Goal: Information Seeking & Learning: Learn about a topic

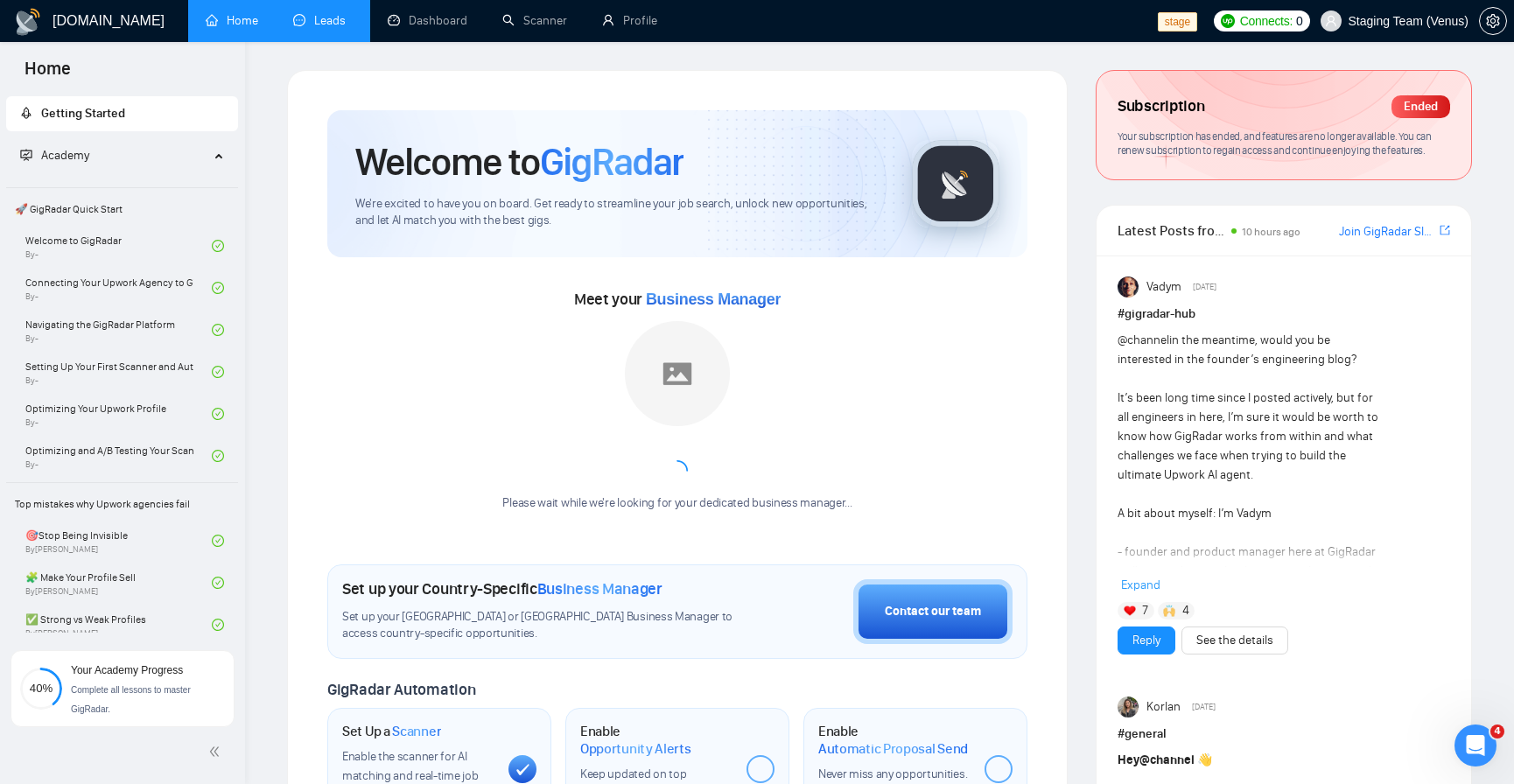
click at [323, 26] on link "Leads" at bounding box center [323, 20] width 59 height 15
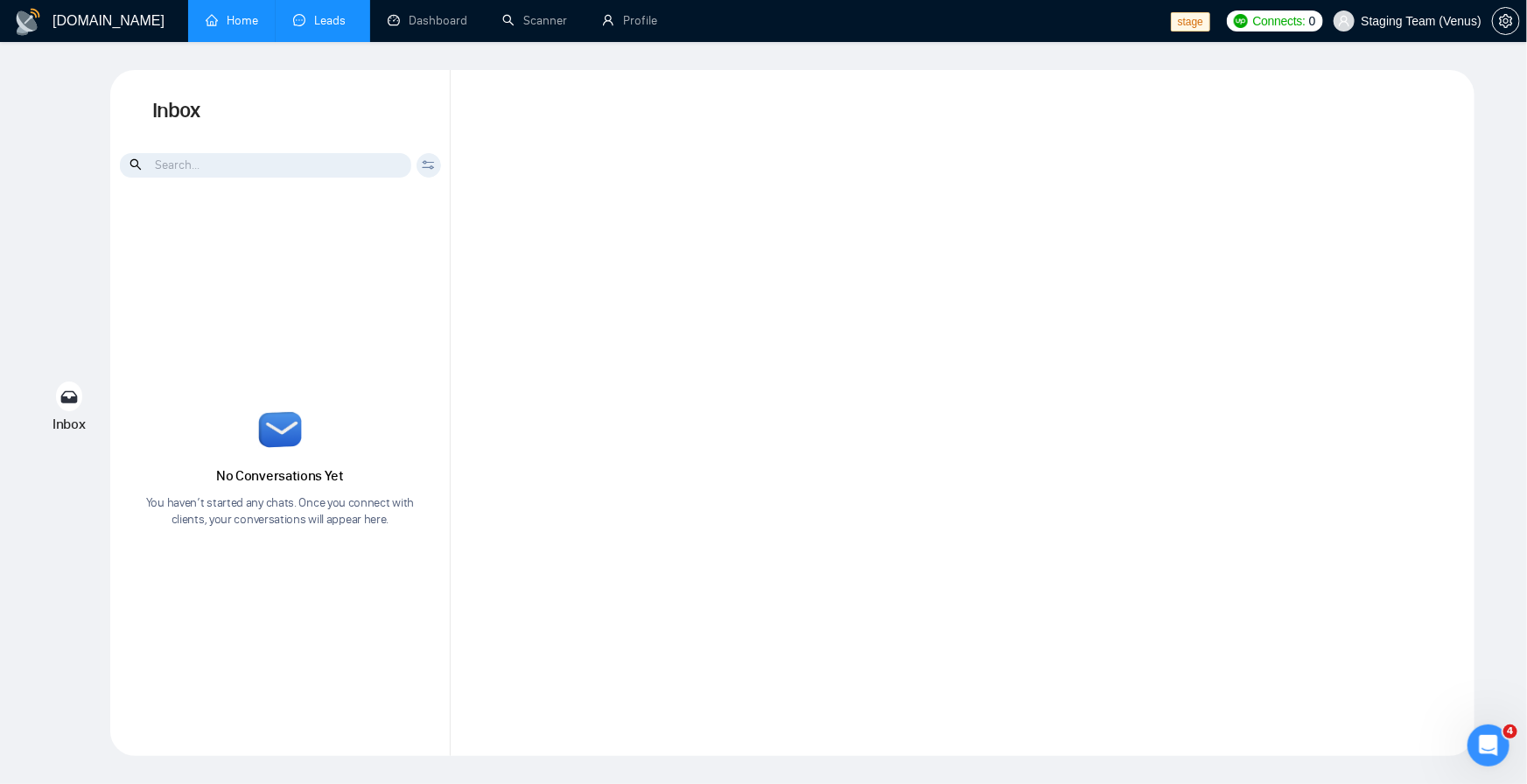
click at [209, 23] on link "Home" at bounding box center [232, 20] width 52 height 15
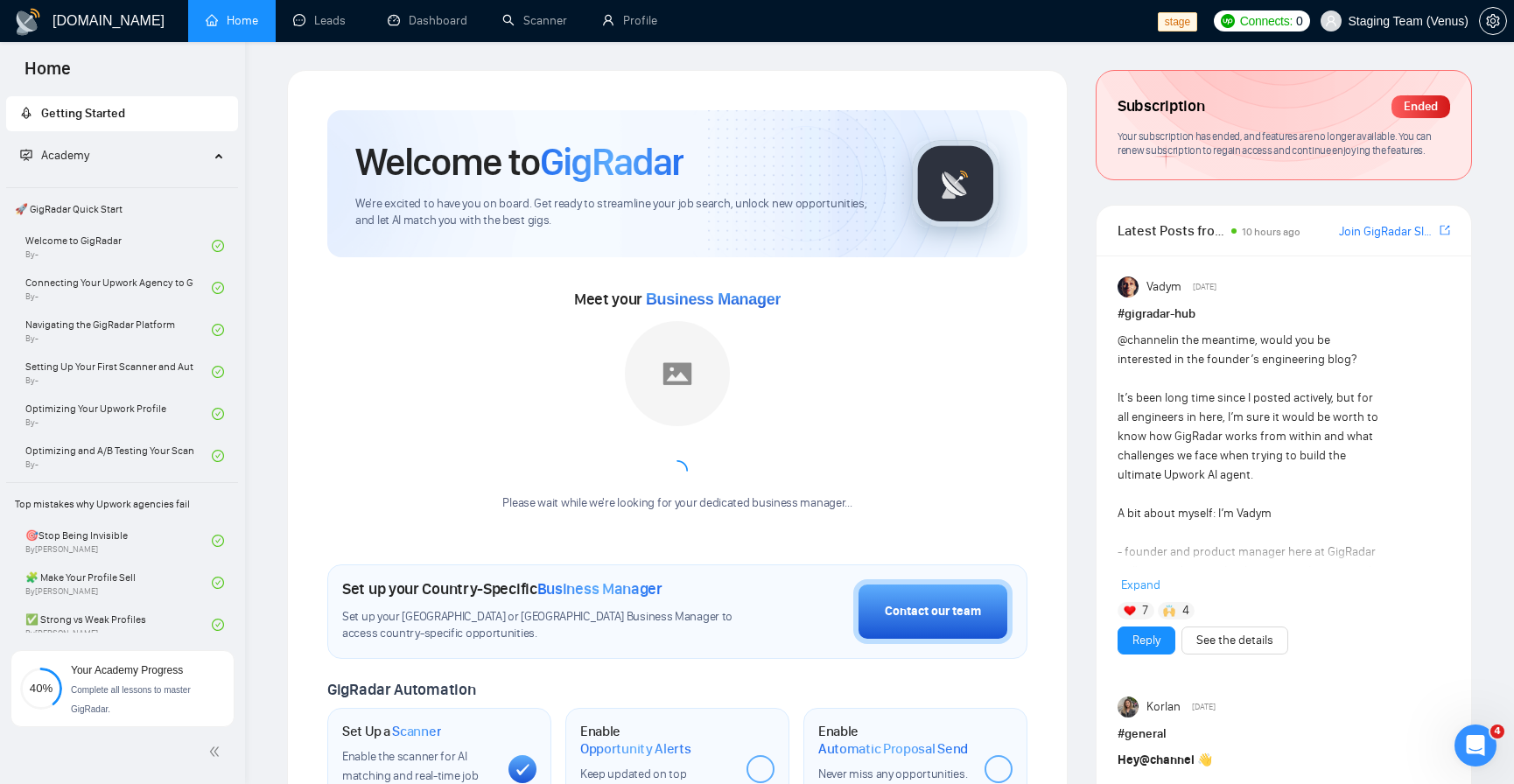
click at [1427, 390] on div "@channel in the meantime, would you be interested in the founder’s engineering …" at bounding box center [1284, 462] width 333 height 264
click at [126, 236] on link "Welcome to GigRadar By -" at bounding box center [119, 246] width 187 height 39
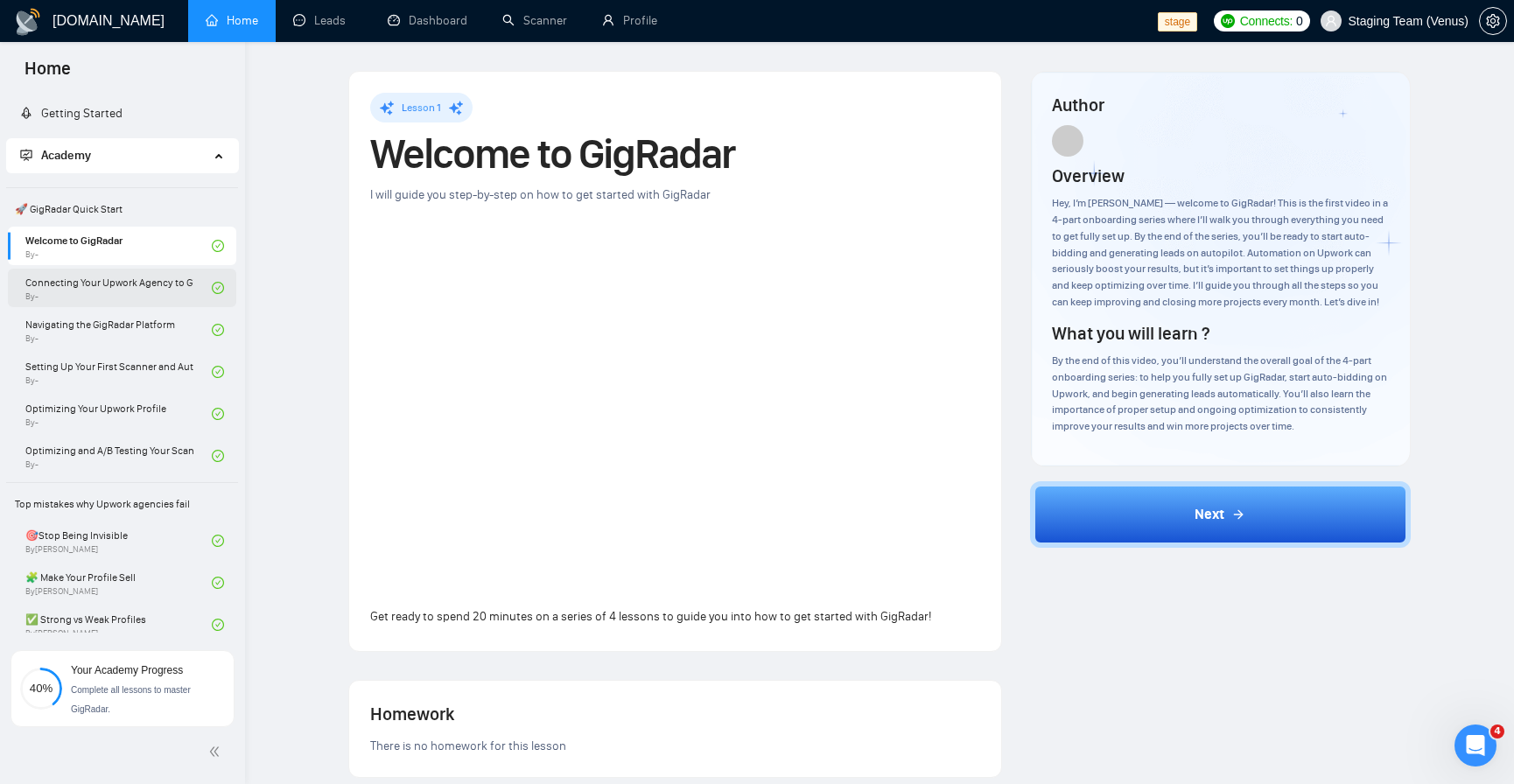
click at [135, 278] on link "Connecting Your Upwork Agency to GigRadar By -" at bounding box center [119, 288] width 187 height 39
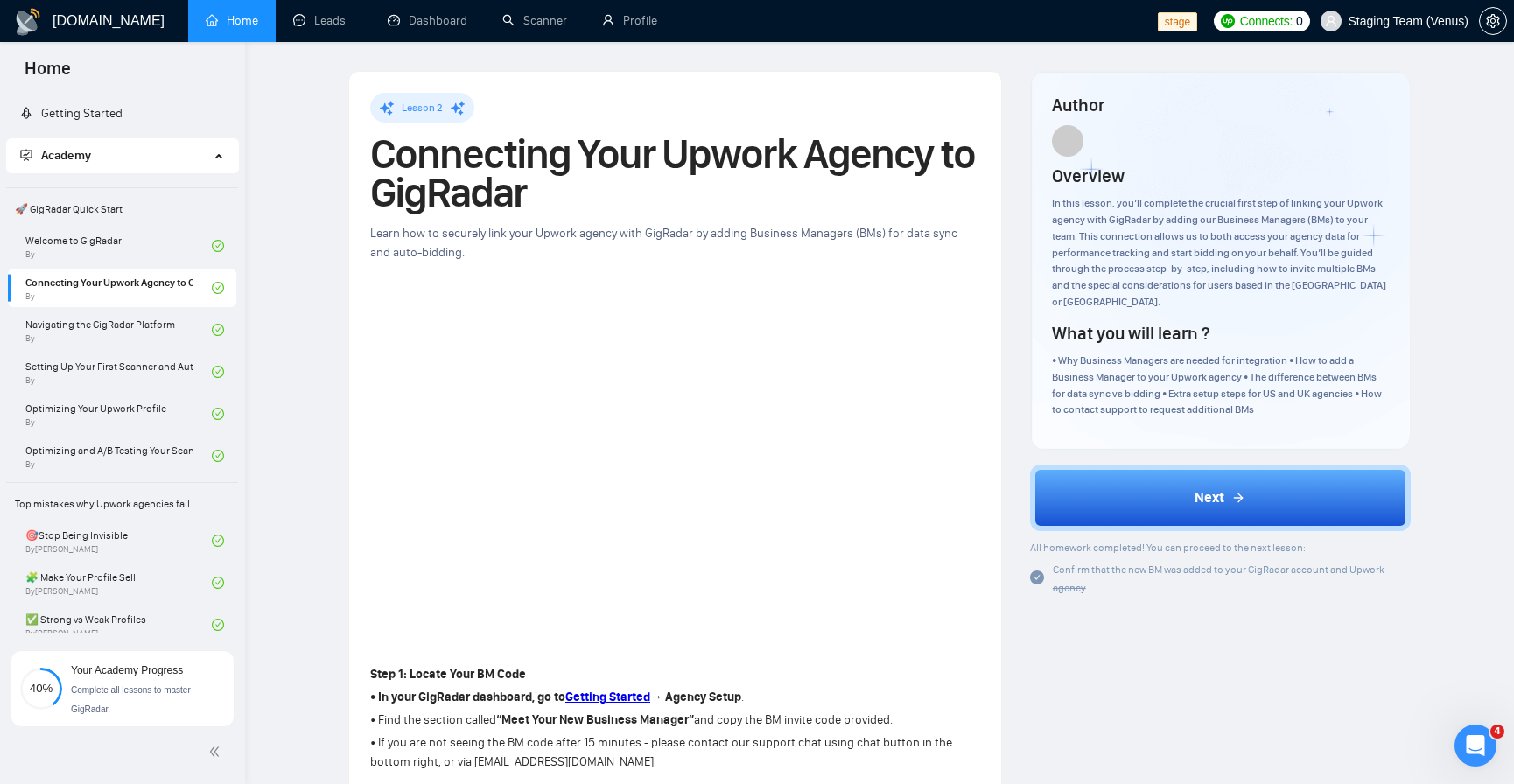
click at [1067, 148] on span at bounding box center [1068, 141] width 32 height 32
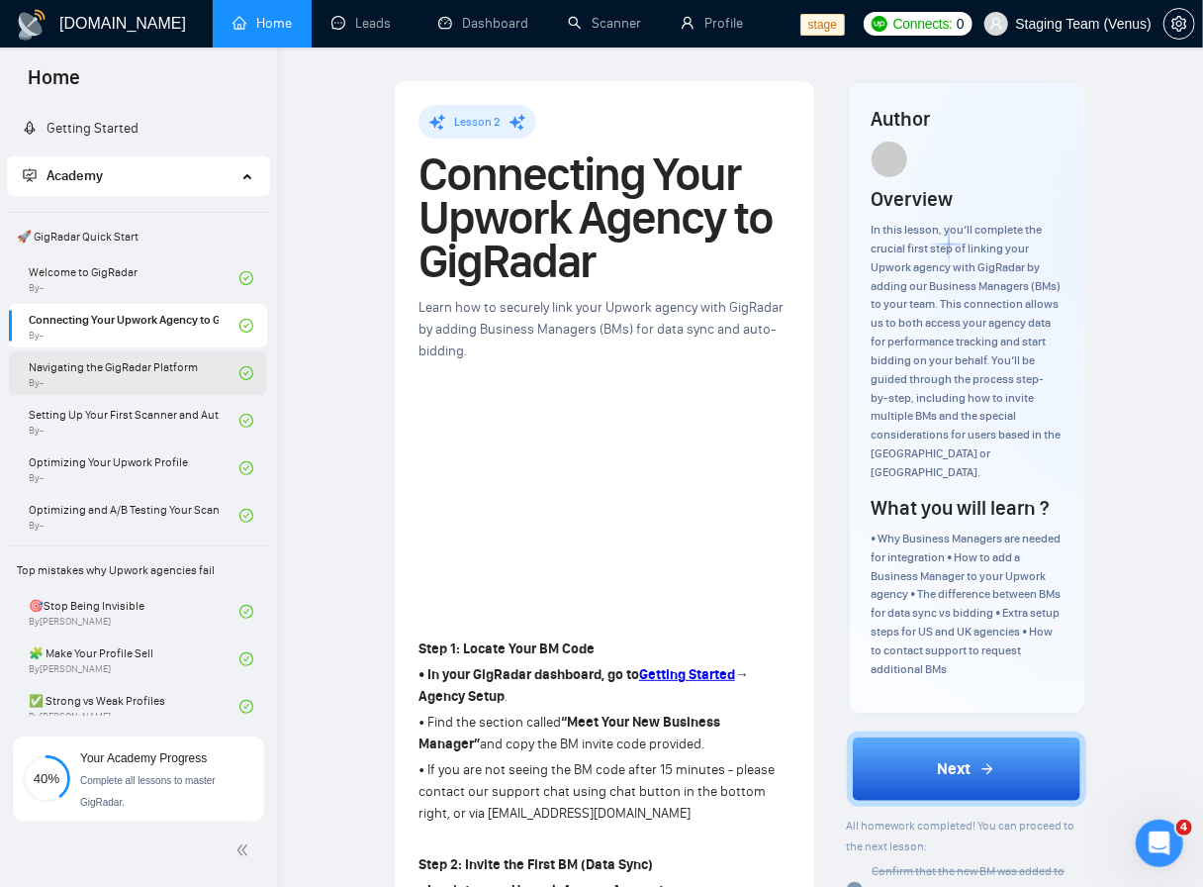
click at [134, 365] on link "Navigating the GigRadar Platform By -" at bounding box center [134, 373] width 211 height 44
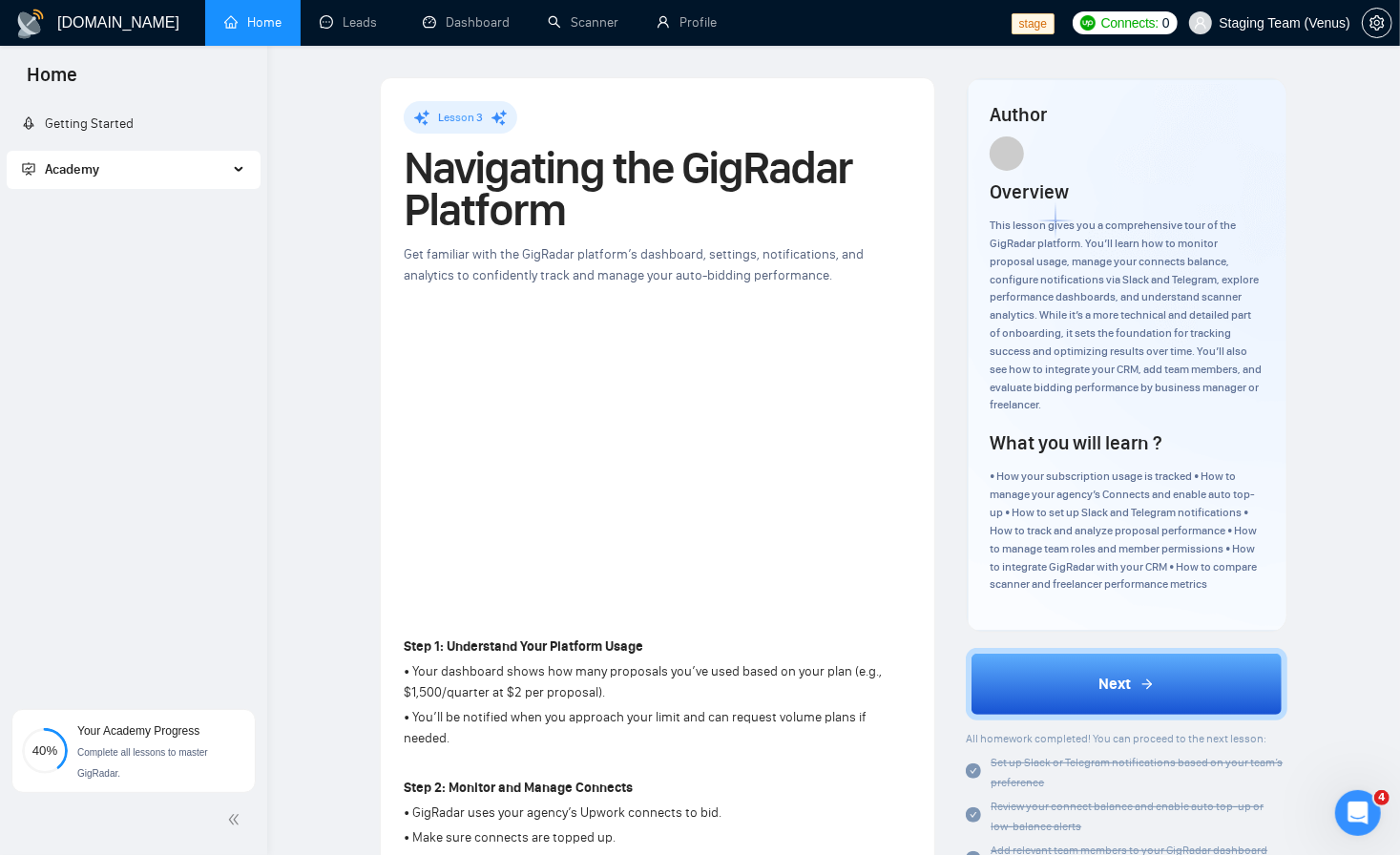
click at [230, 167] on div "Academy" at bounding box center [133, 170] width 254 height 39
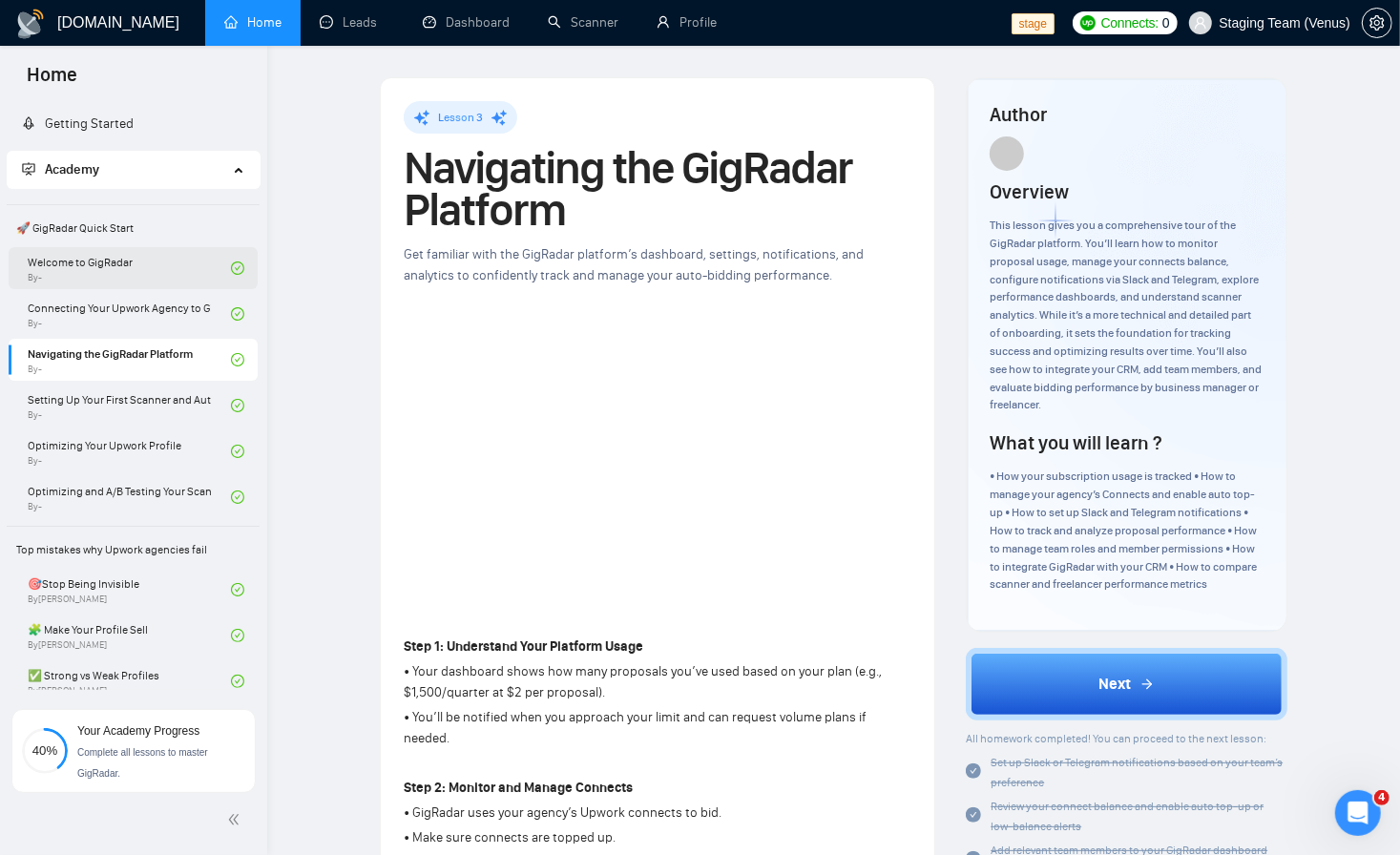
click at [97, 271] on link "Welcome to GigRadar By -" at bounding box center [129, 268] width 203 height 42
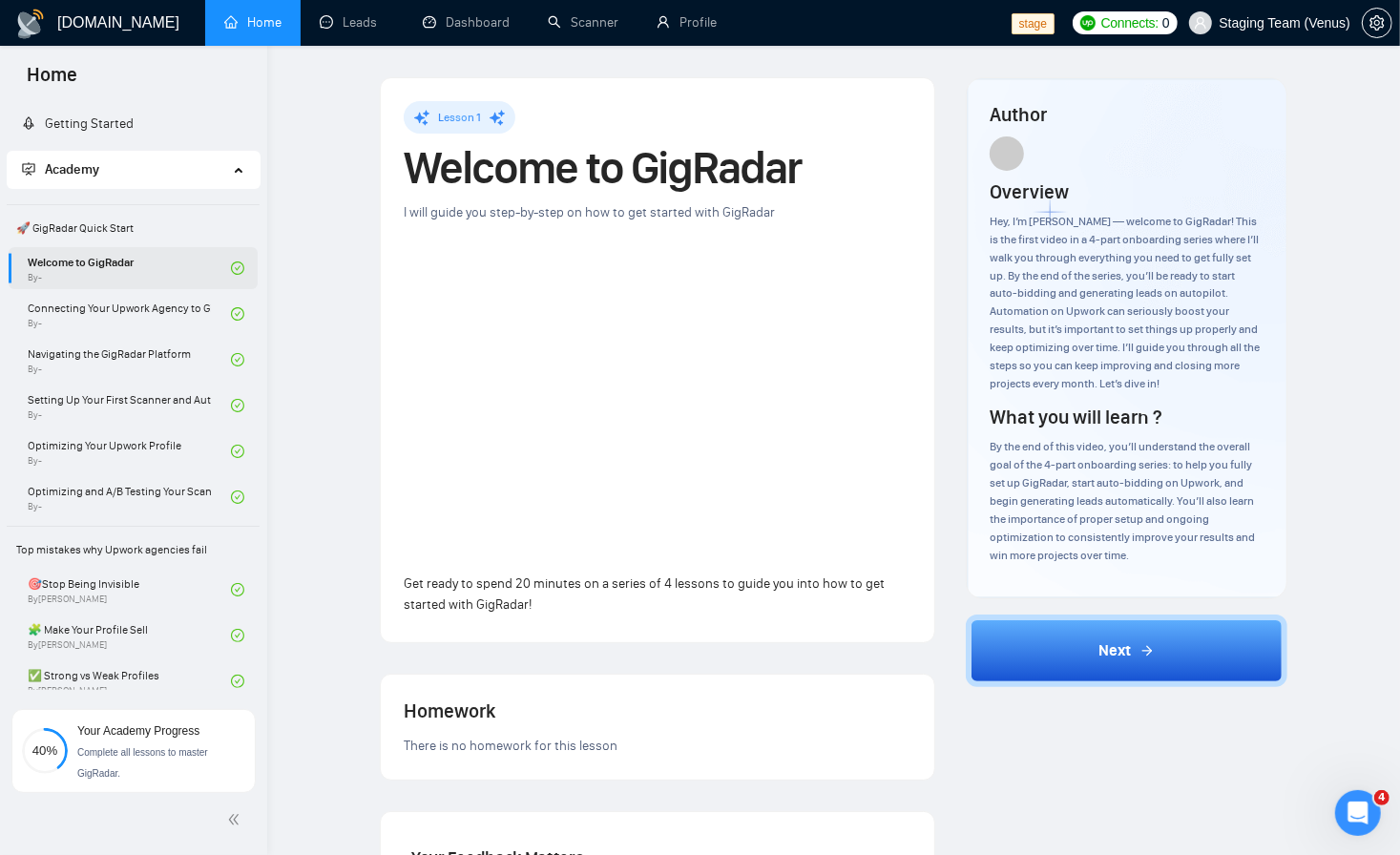
click at [156, 264] on link "Welcome to GigRadar By -" at bounding box center [129, 268] width 203 height 42
click at [853, 854] on div "Your Feedback Matters" at bounding box center [658, 859] width 493 height 33
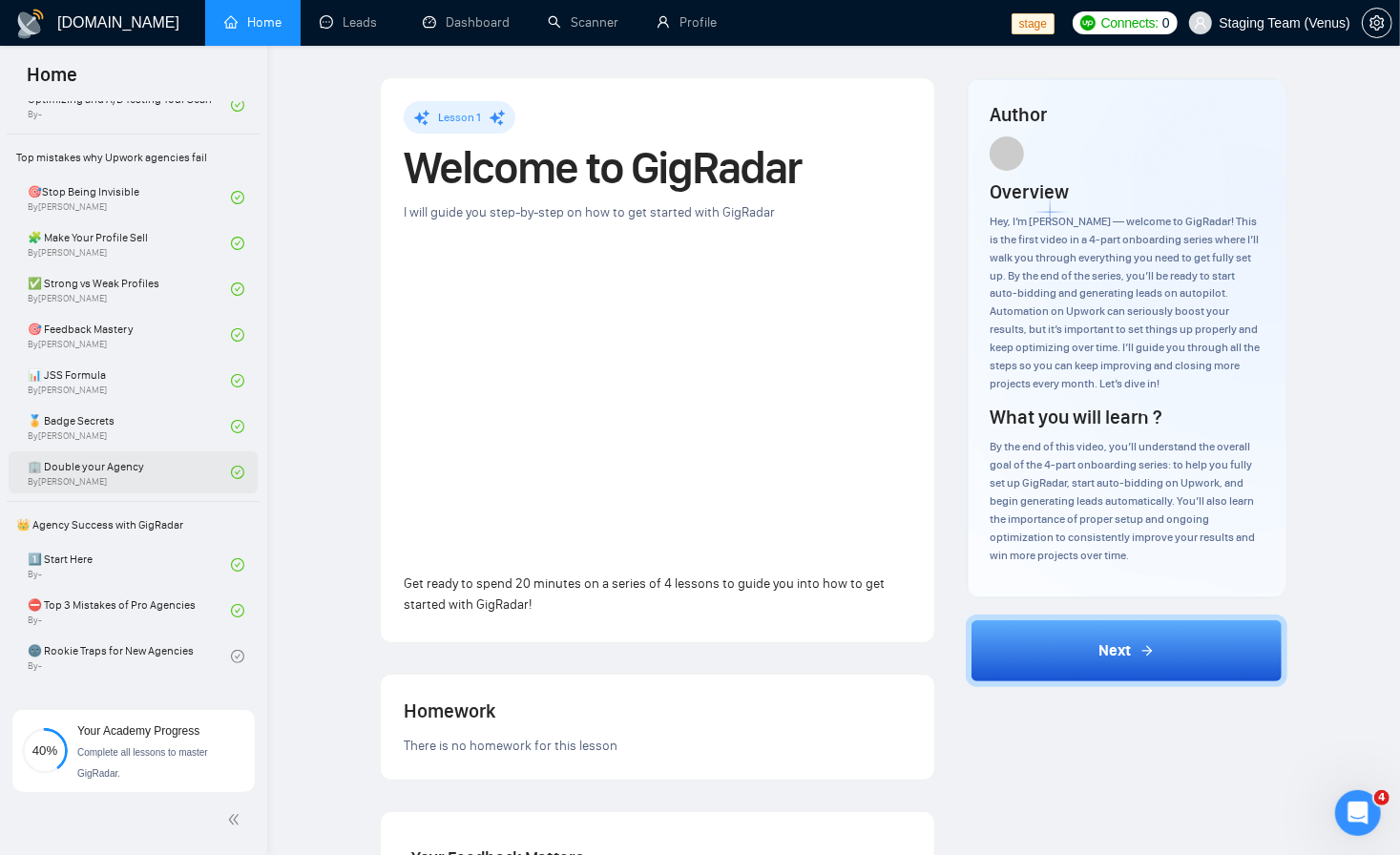
scroll to position [343, 0]
